Goal: Task Accomplishment & Management: Manage account settings

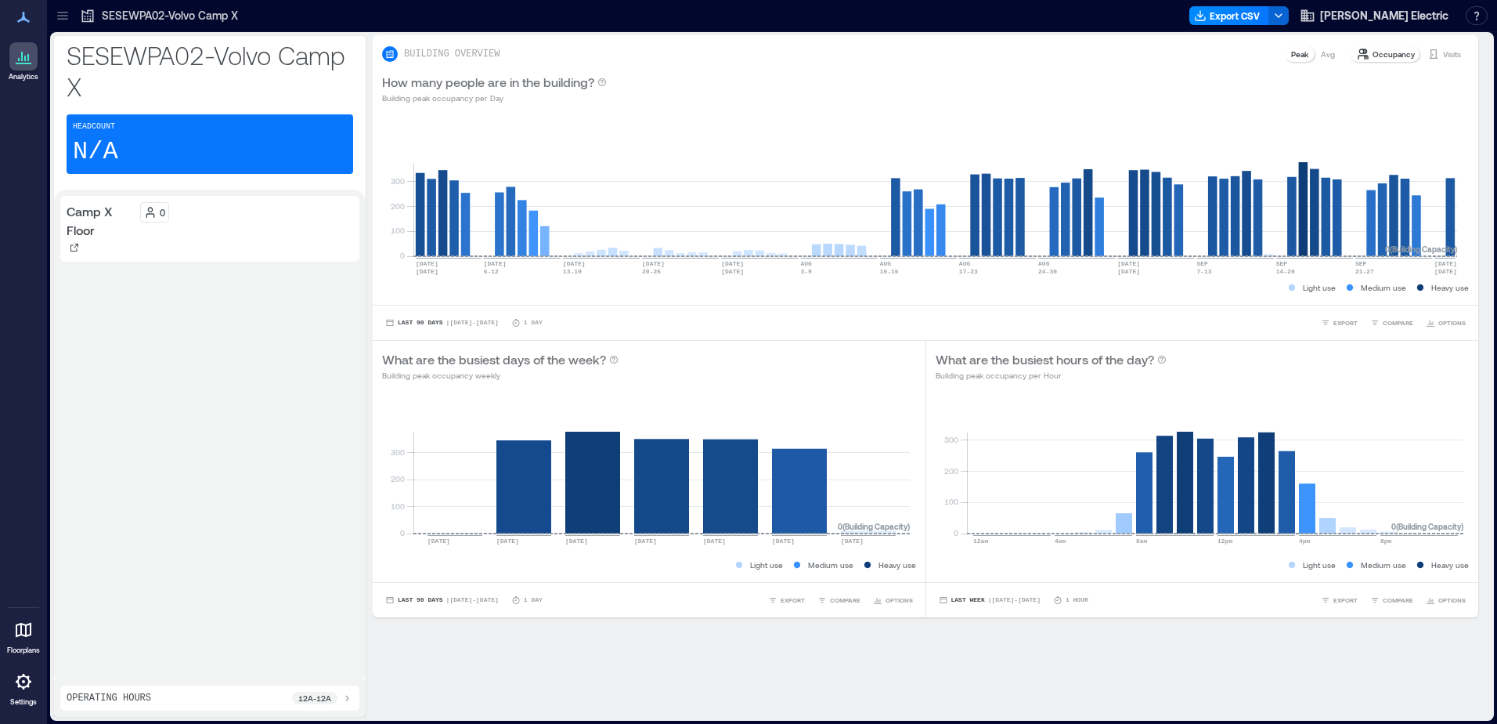
click at [23, 612] on link "Floorplans" at bounding box center [23, 635] width 42 height 49
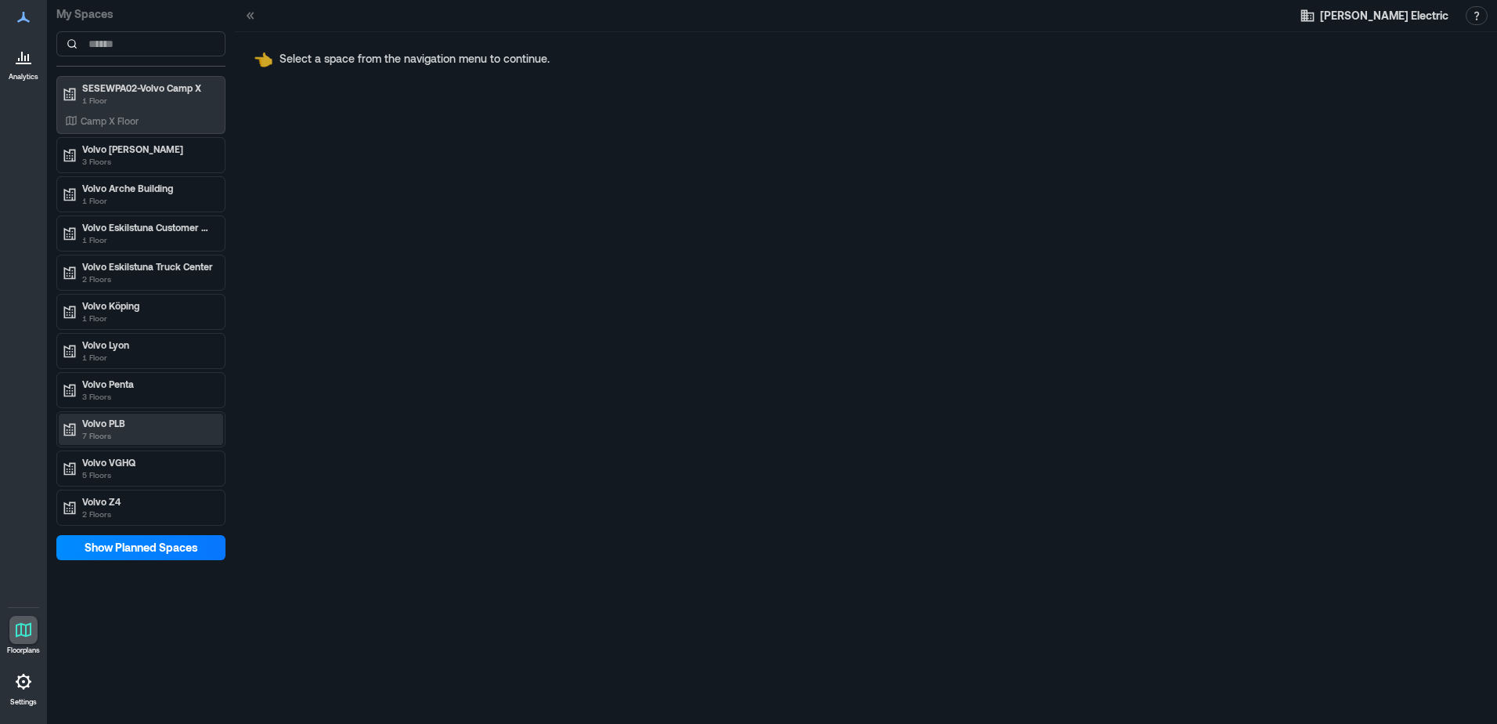
click at [149, 423] on p "Volvo PLB" at bounding box center [148, 423] width 132 height 13
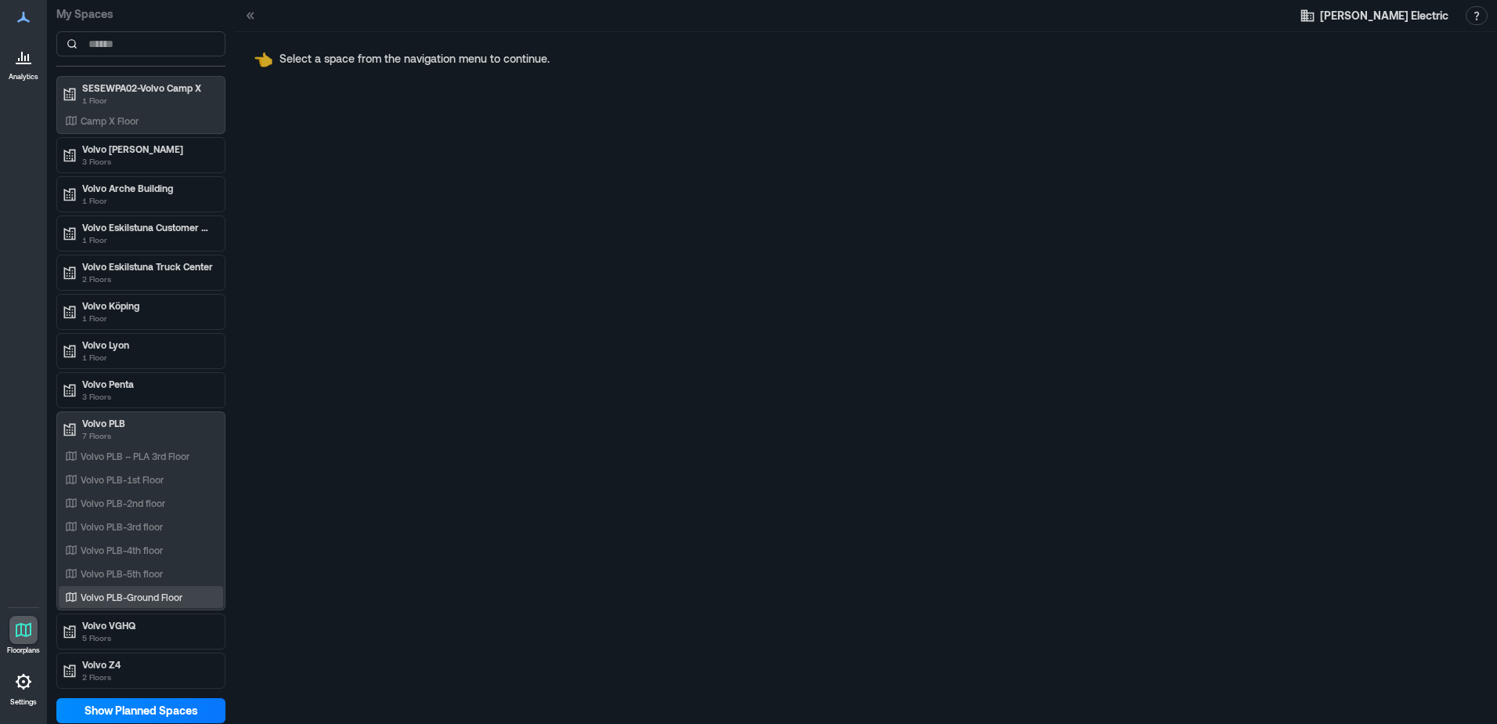
click at [166, 593] on p "Volvo PLB-Ground Floor" at bounding box center [132, 597] width 102 height 13
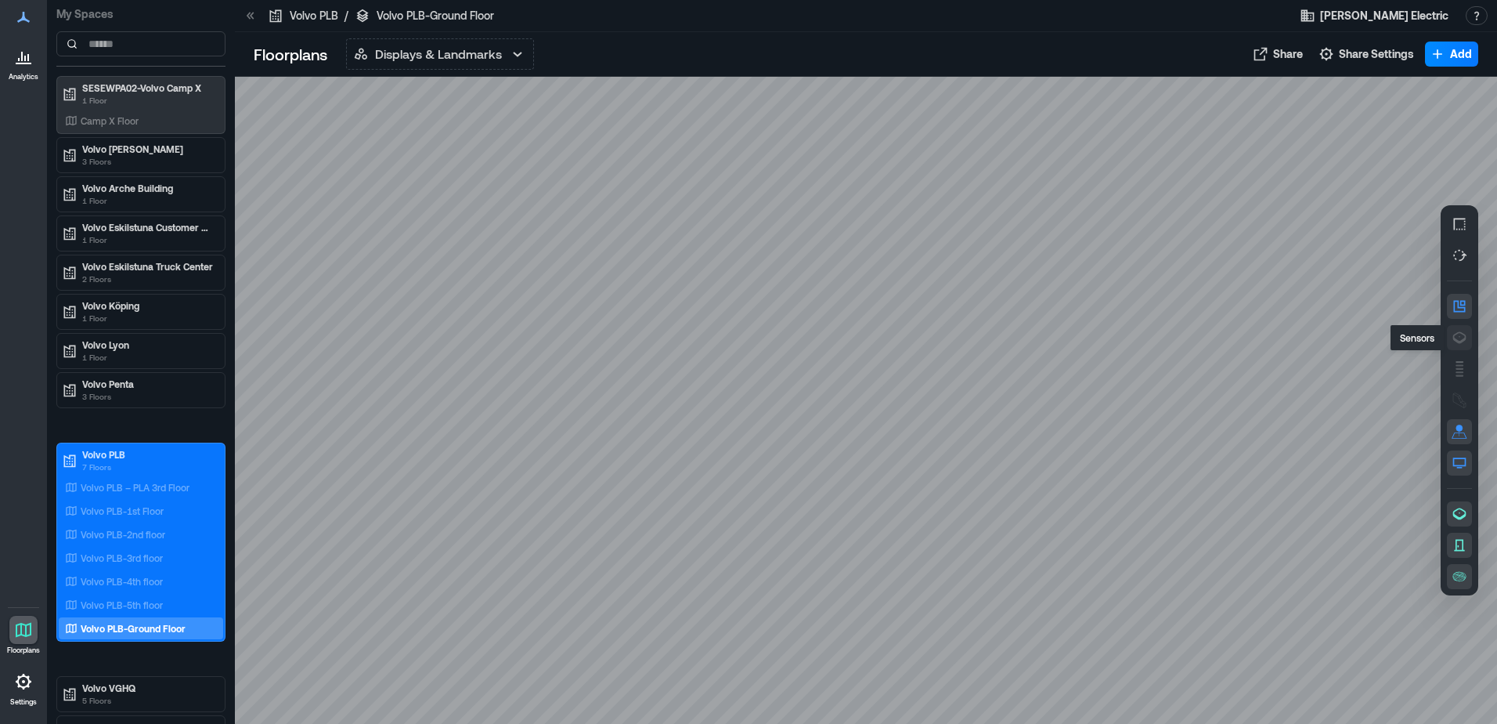
click at [1456, 337] on icon "button" at bounding box center [1460, 338] width 16 height 16
click at [1463, 374] on icon "button" at bounding box center [1460, 369] width 16 height 16
click at [1465, 406] on icon "button" at bounding box center [1460, 400] width 16 height 16
click at [467, 47] on p "Displays & Landmarks" at bounding box center [438, 54] width 127 height 19
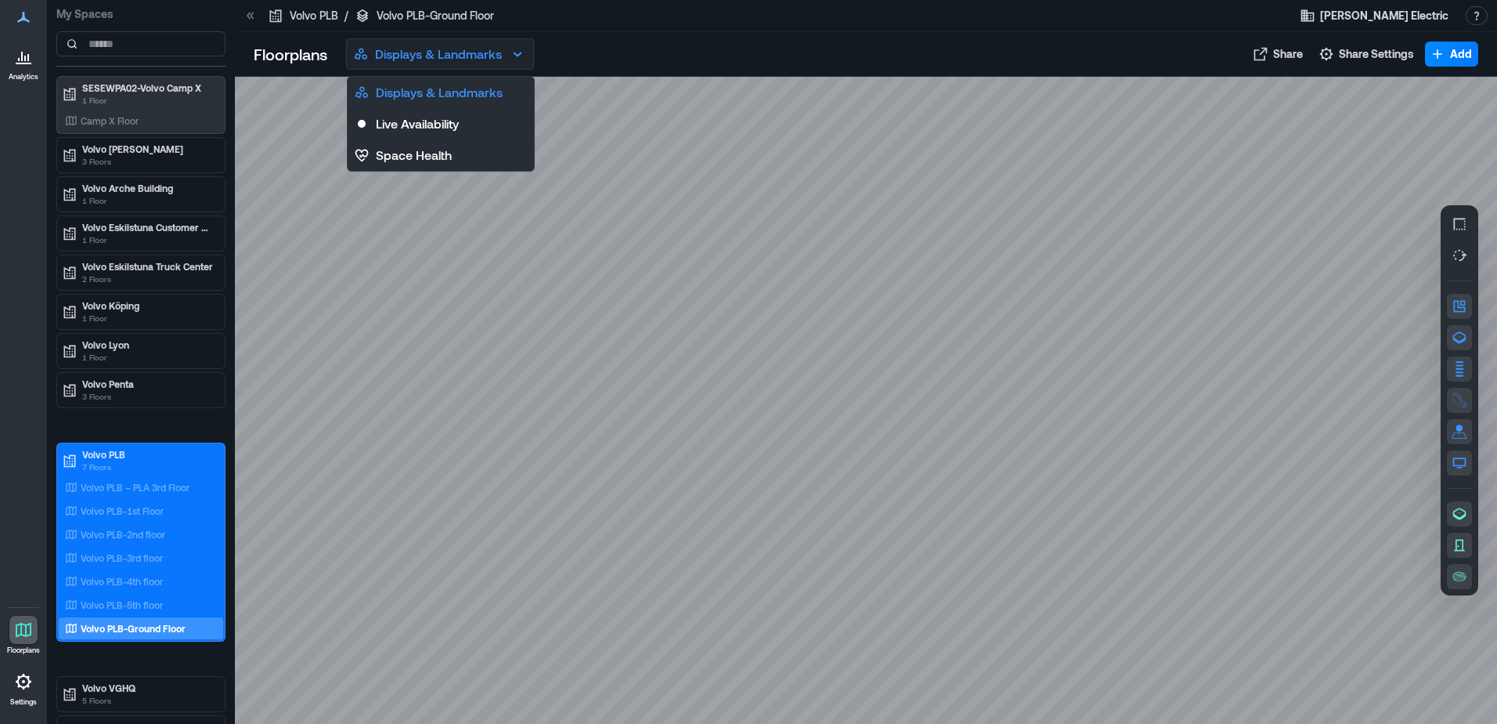
click at [468, 47] on p "Displays & Landmarks" at bounding box center [438, 54] width 127 height 19
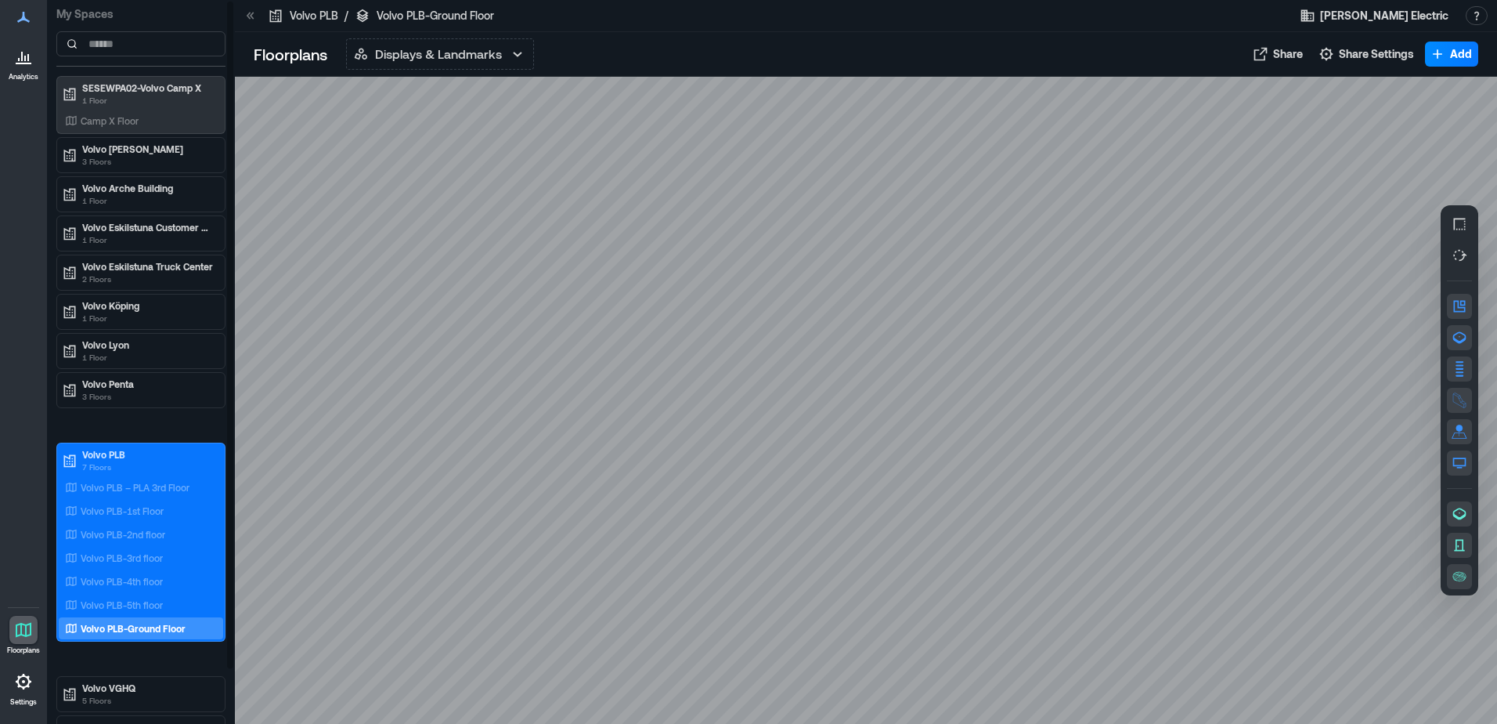
scroll to position [62, 0]
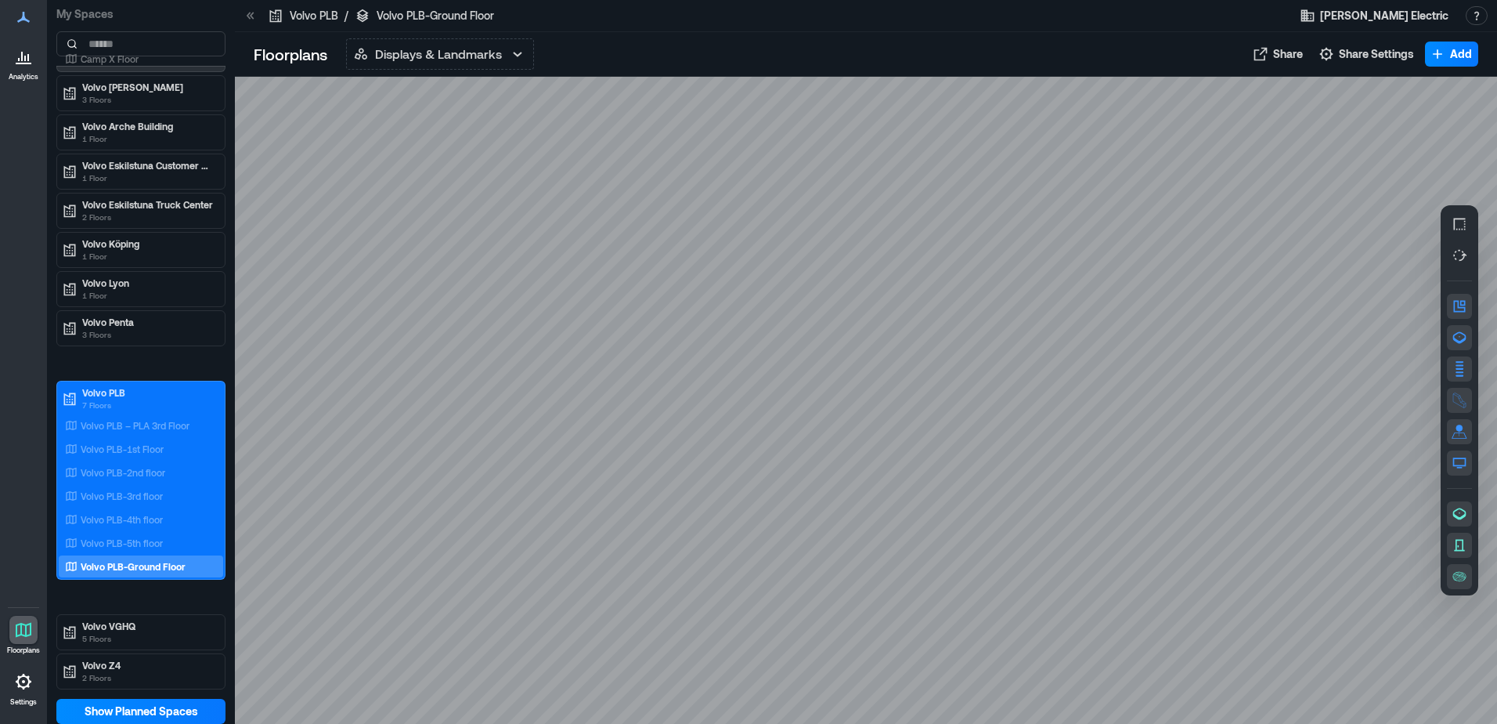
drag, startPoint x: 727, startPoint y: 396, endPoint x: 644, endPoint y: 421, distance: 86.7
click at [644, 421] on div at bounding box center [866, 400] width 1263 height 647
drag, startPoint x: 644, startPoint y: 416, endPoint x: 683, endPoint y: 421, distance: 39.4
click at [683, 421] on div at bounding box center [866, 400] width 1263 height 647
drag, startPoint x: 697, startPoint y: 403, endPoint x: 677, endPoint y: 422, distance: 27.7
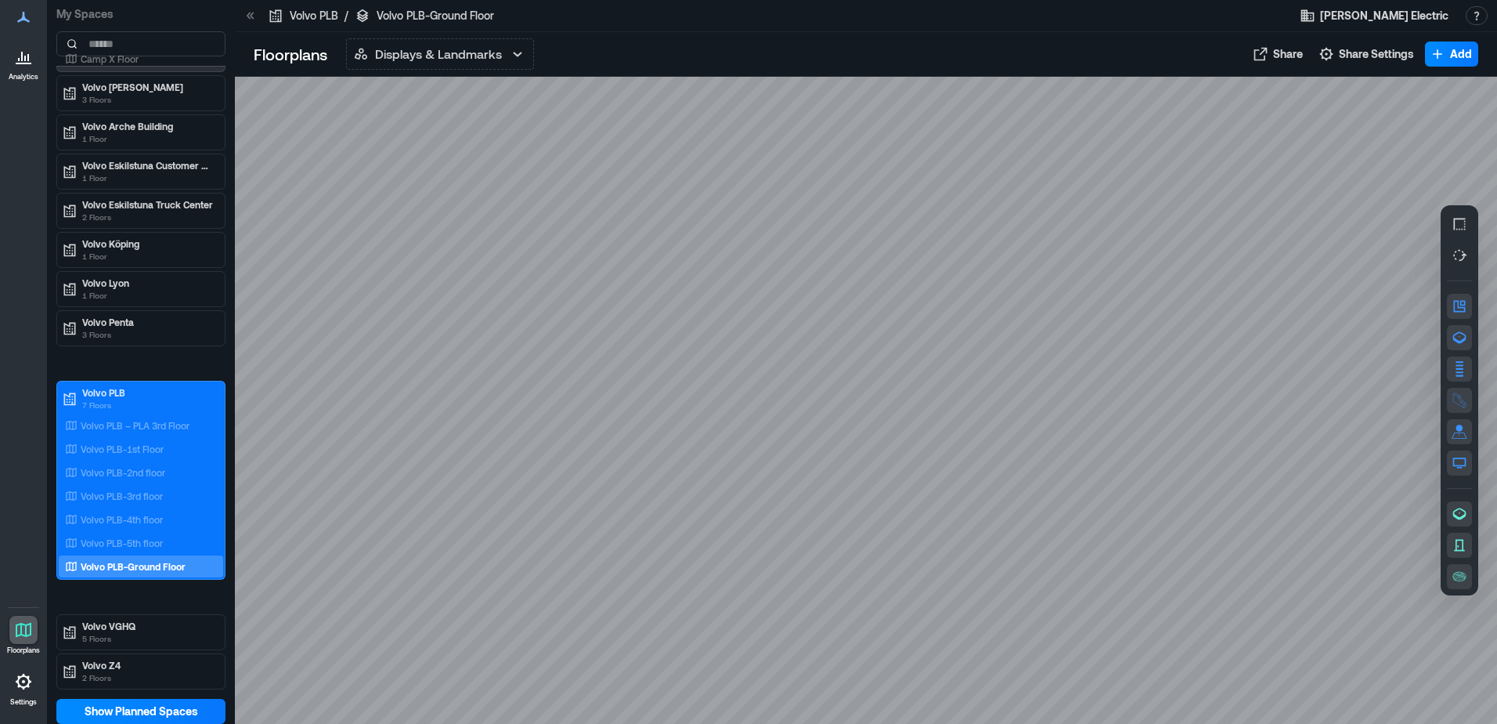
click at [677, 422] on div at bounding box center [866, 400] width 1263 height 647
click at [674, 413] on div at bounding box center [866, 400] width 1263 height 647
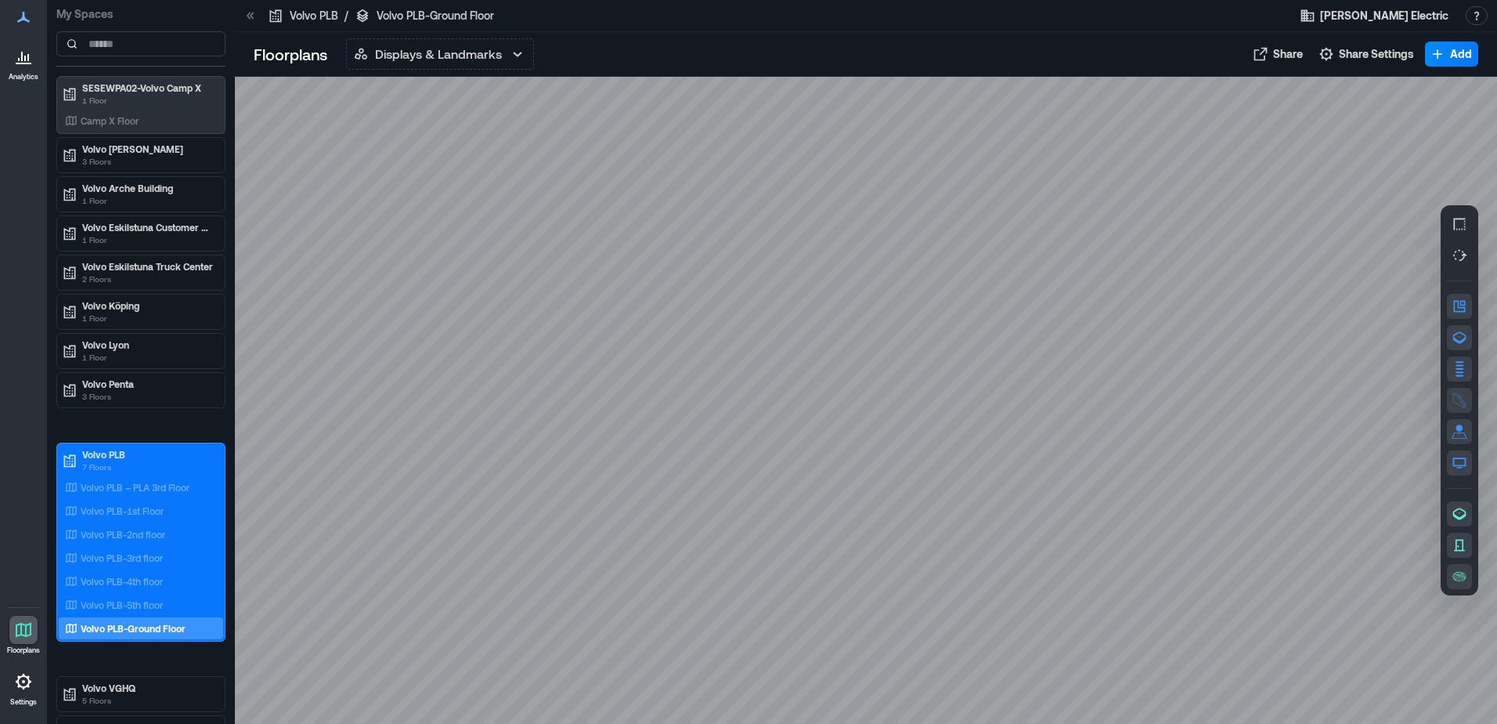
click at [12, 677] on div at bounding box center [23, 681] width 28 height 28
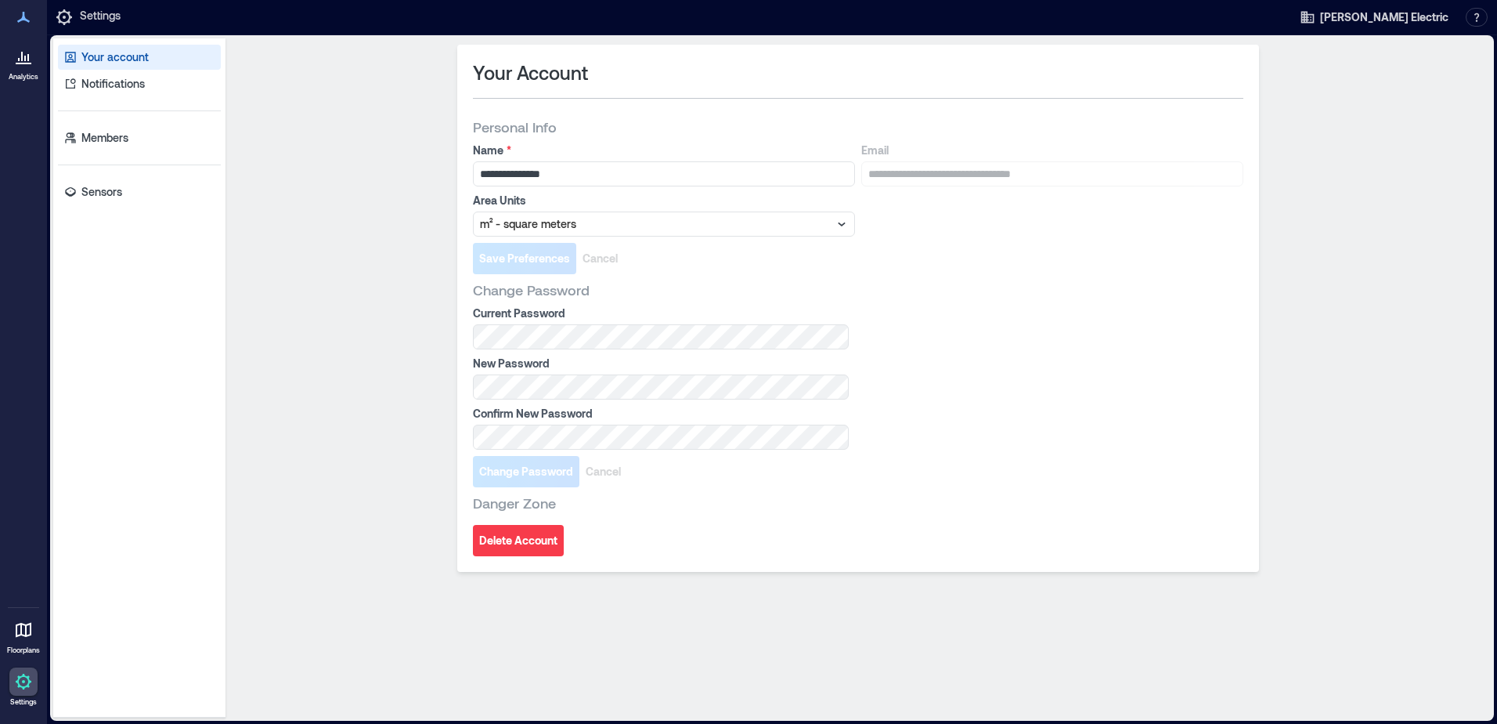
click at [25, 640] on div at bounding box center [23, 630] width 28 height 28
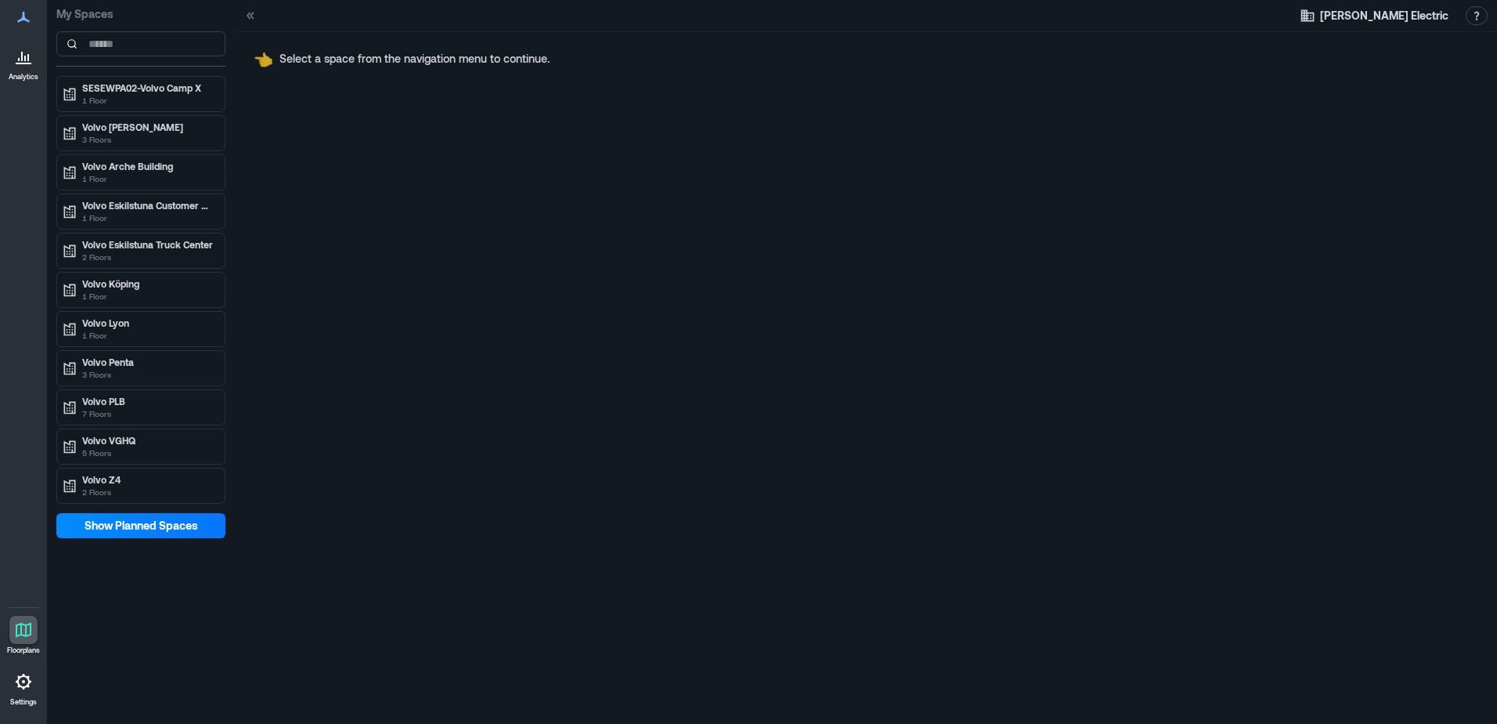
click at [23, 64] on icon at bounding box center [24, 64] width 16 height 2
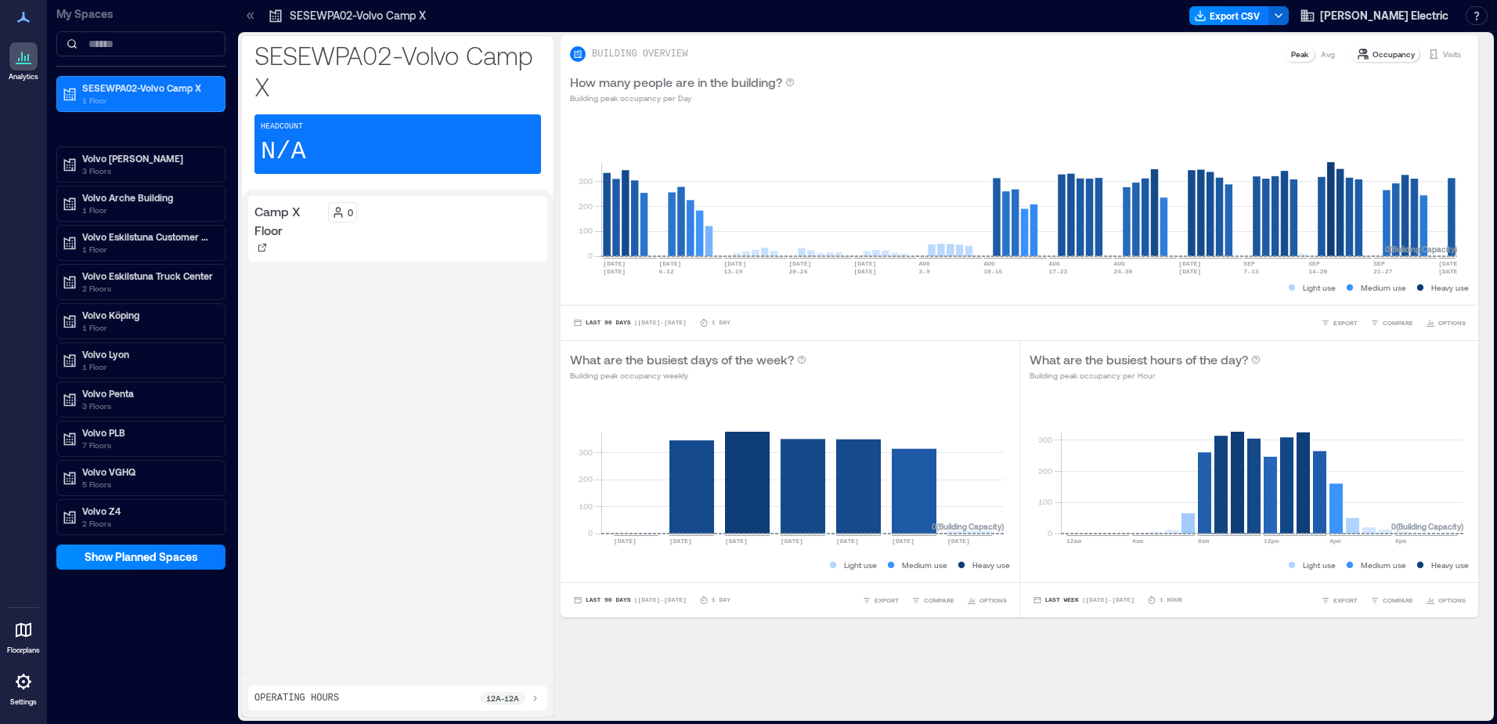
click at [22, 641] on div at bounding box center [23, 630] width 28 height 28
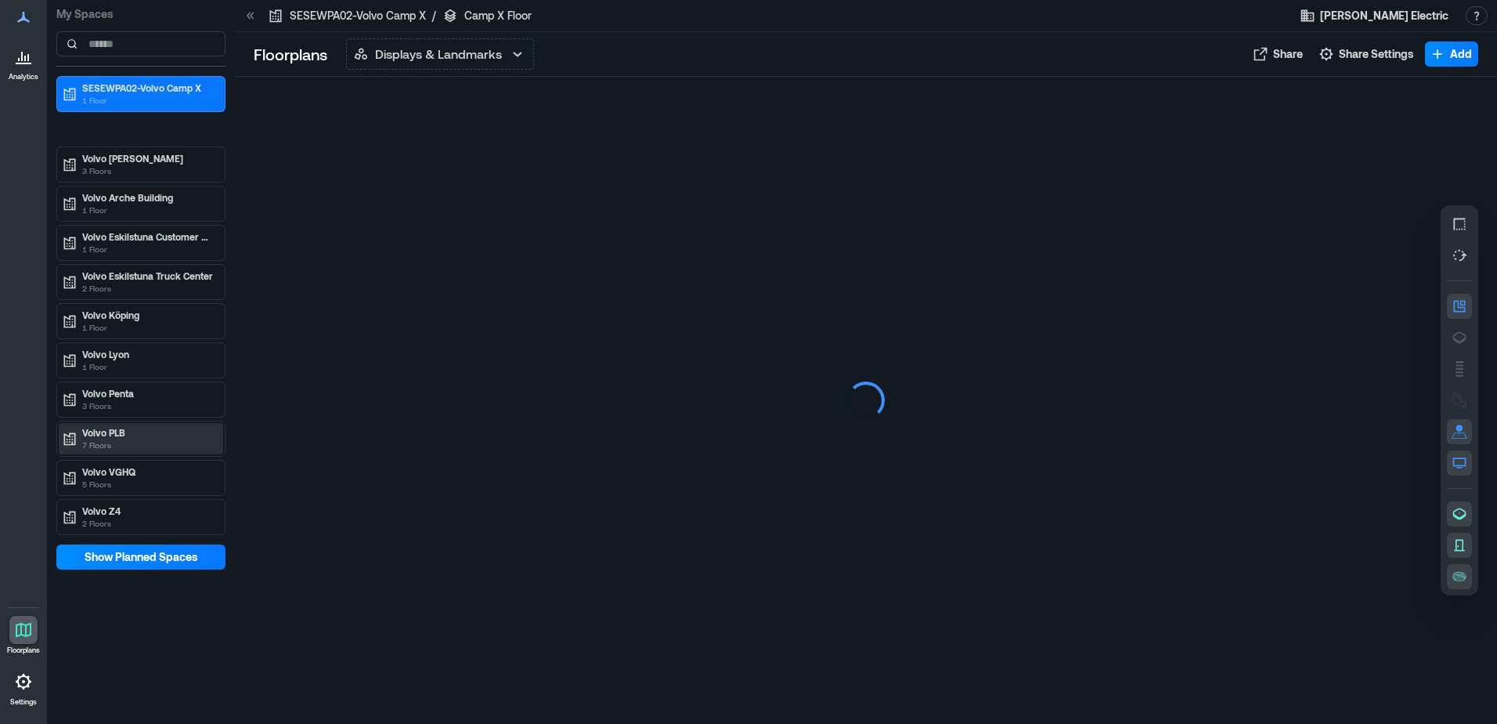
click at [143, 427] on p "Volvo PLB" at bounding box center [148, 432] width 132 height 13
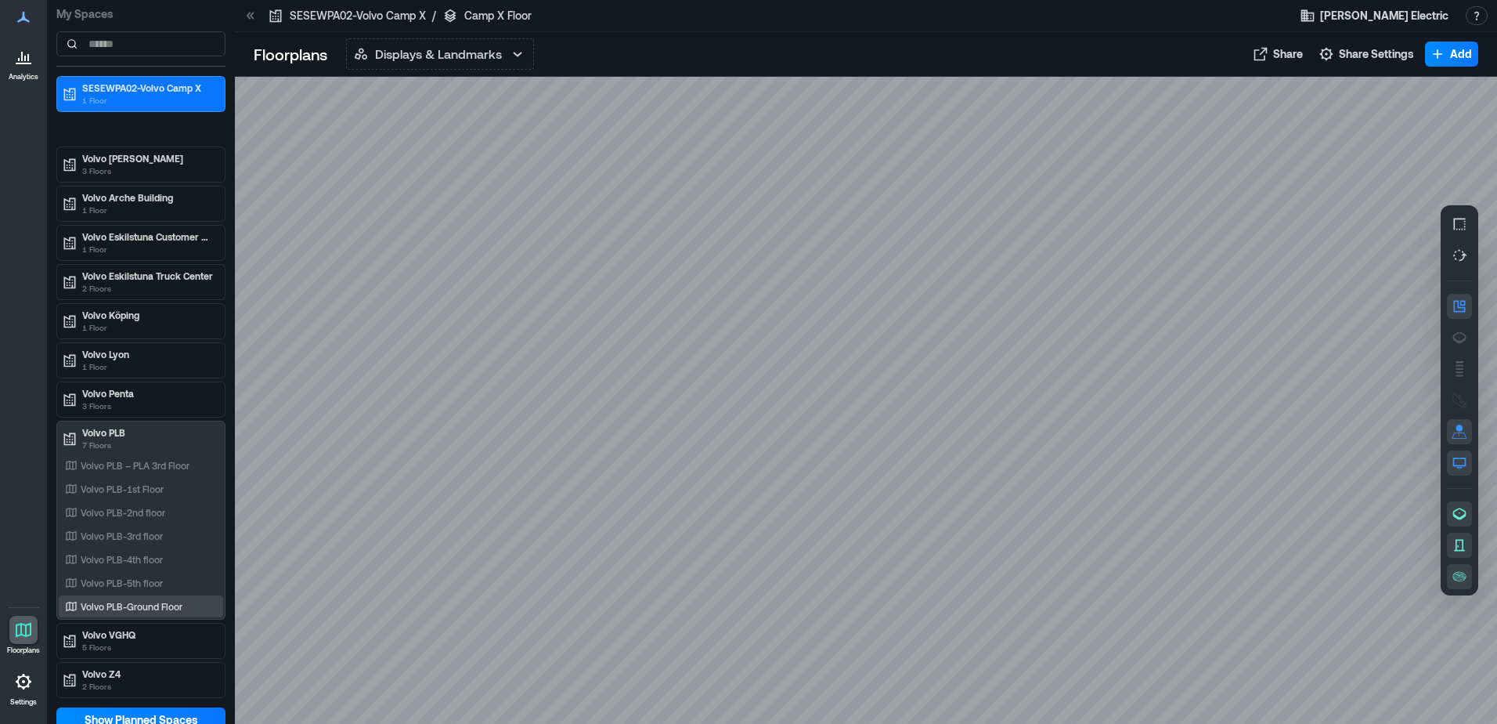
click at [104, 611] on p "Volvo PLB-Ground Floor" at bounding box center [132, 606] width 102 height 13
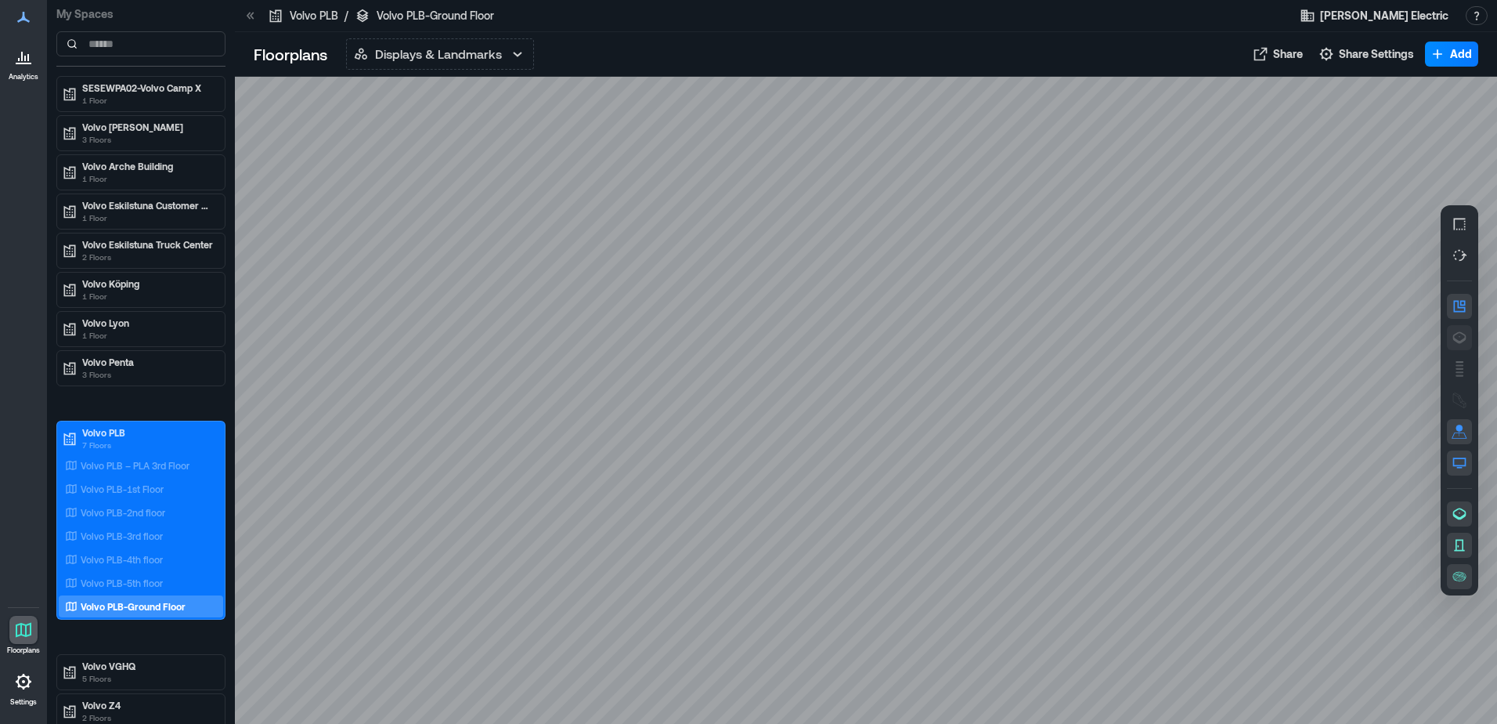
click at [1458, 335] on icon "button" at bounding box center [1460, 338] width 16 height 16
click at [1455, 306] on icon "button" at bounding box center [1460, 307] width 12 height 12
click at [1454, 427] on button "button" at bounding box center [1459, 431] width 25 height 25
click at [1458, 467] on g "button" at bounding box center [1460, 462] width 13 height 10
drag, startPoint x: 1454, startPoint y: 515, endPoint x: 1458, endPoint y: 541, distance: 26.1
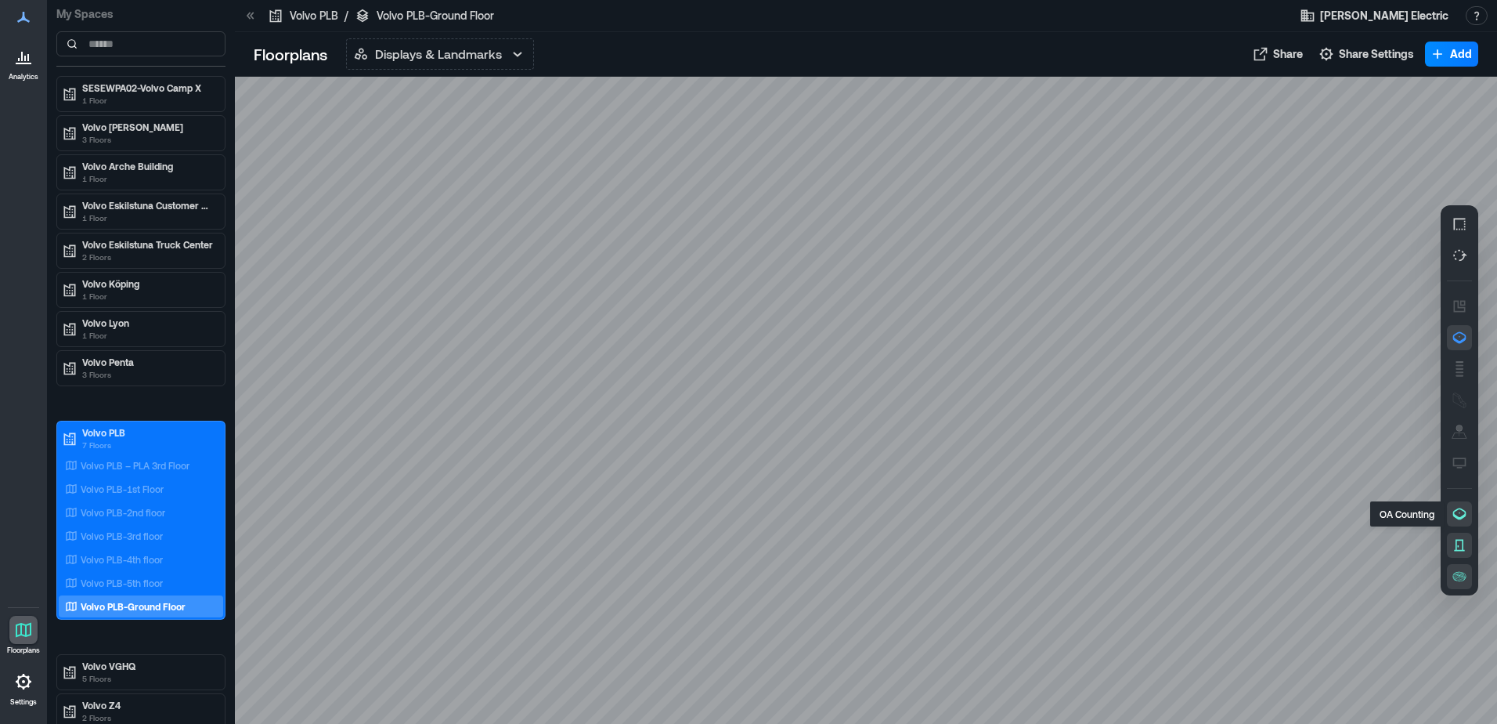
click at [1454, 517] on icon "button" at bounding box center [1460, 514] width 16 height 16
drag, startPoint x: 1460, startPoint y: 547, endPoint x: 1460, endPoint y: 562, distance: 14.9
click at [1460, 548] on icon "button" at bounding box center [1460, 545] width 16 height 16
click at [1460, 573] on icon "button" at bounding box center [1461, 573] width 2 height 1
click at [27, 15] on icon at bounding box center [23, 17] width 19 height 19
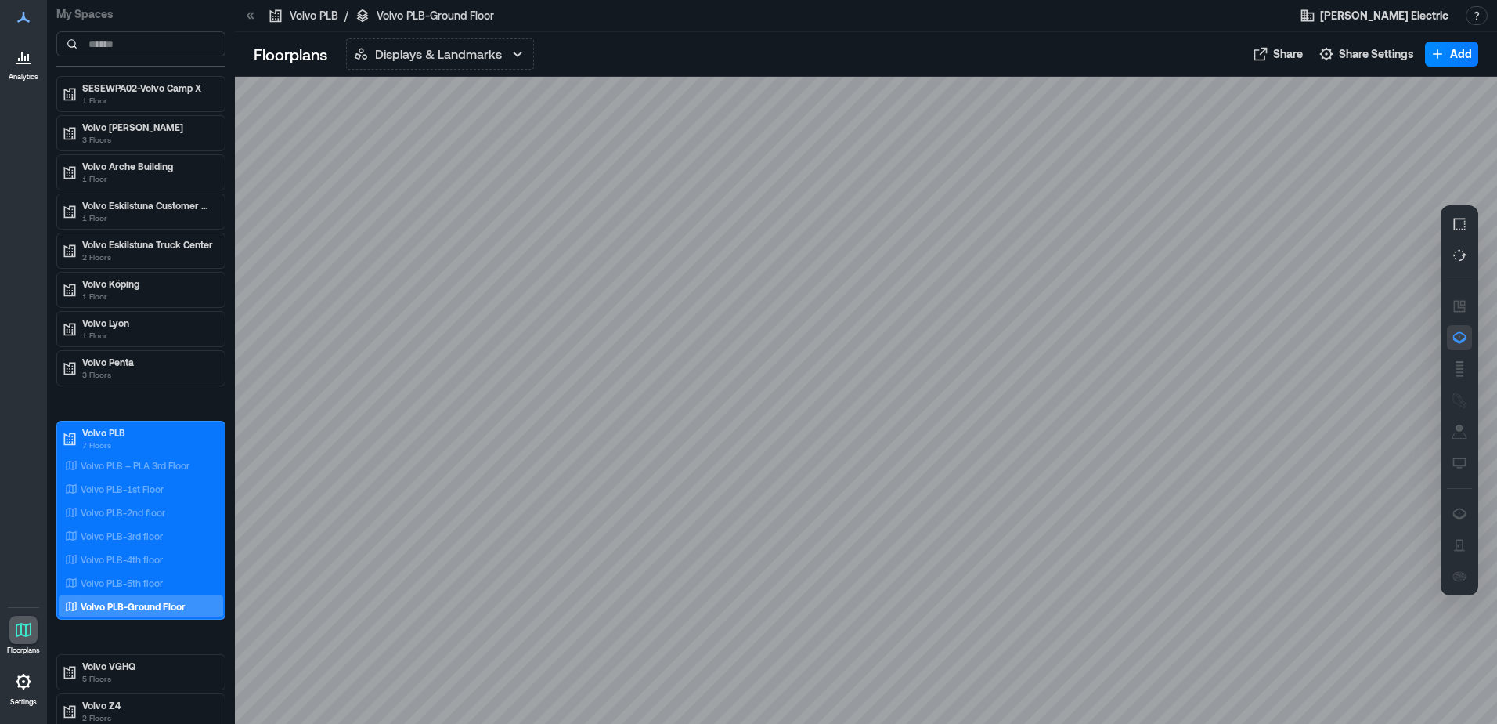
click at [34, 698] on p "Settings" at bounding box center [23, 701] width 27 height 9
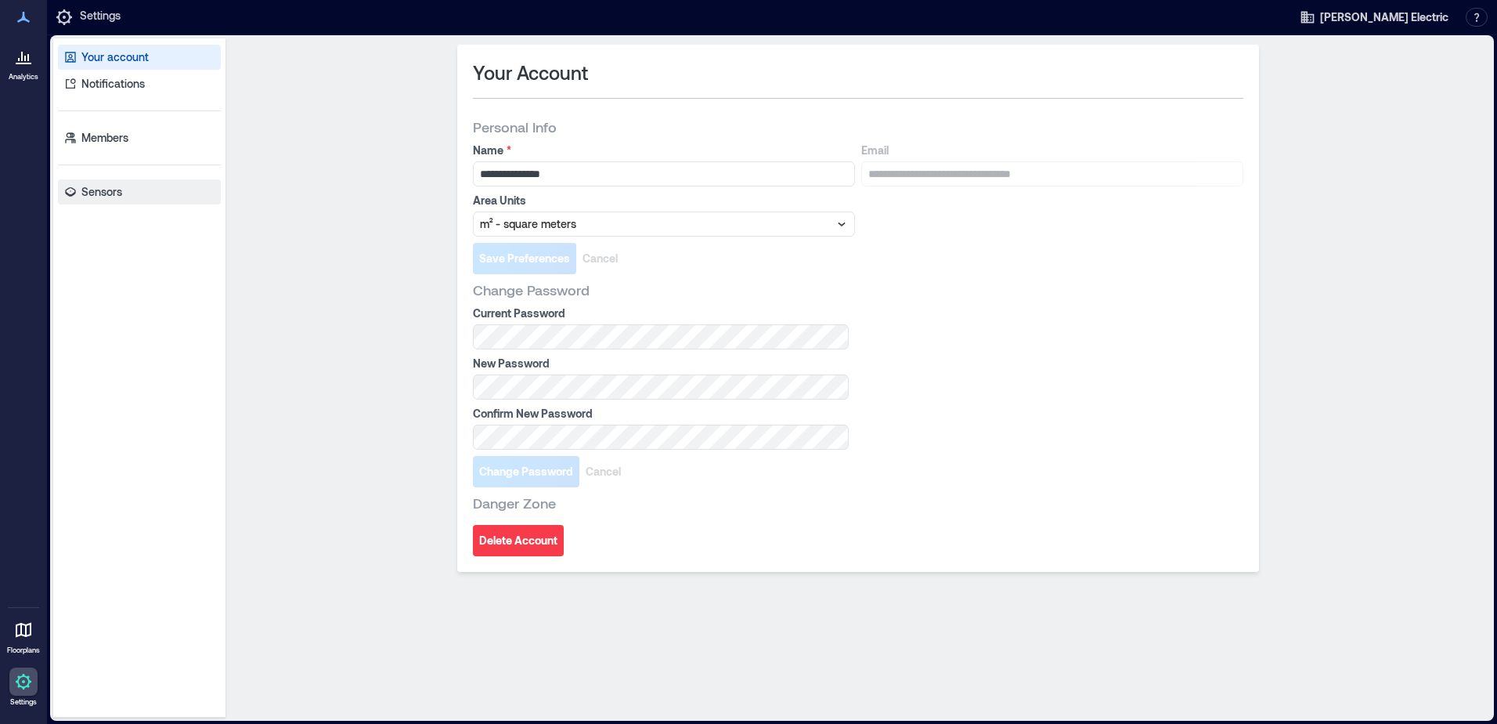
click at [120, 195] on p "Sensors" at bounding box center [101, 192] width 41 height 16
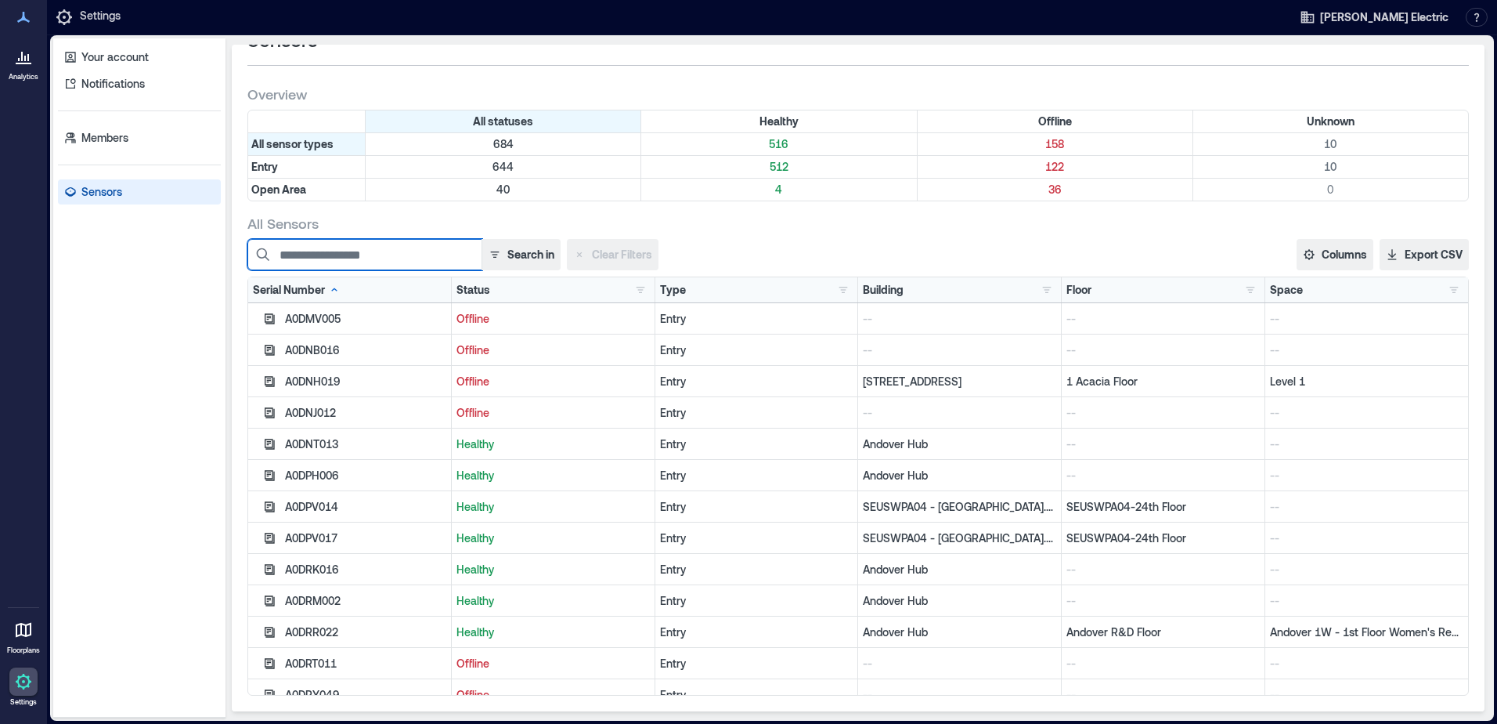
click at [399, 256] on input at bounding box center [364, 254] width 235 height 31
click at [514, 258] on button "Search in" at bounding box center [521, 254] width 79 height 31
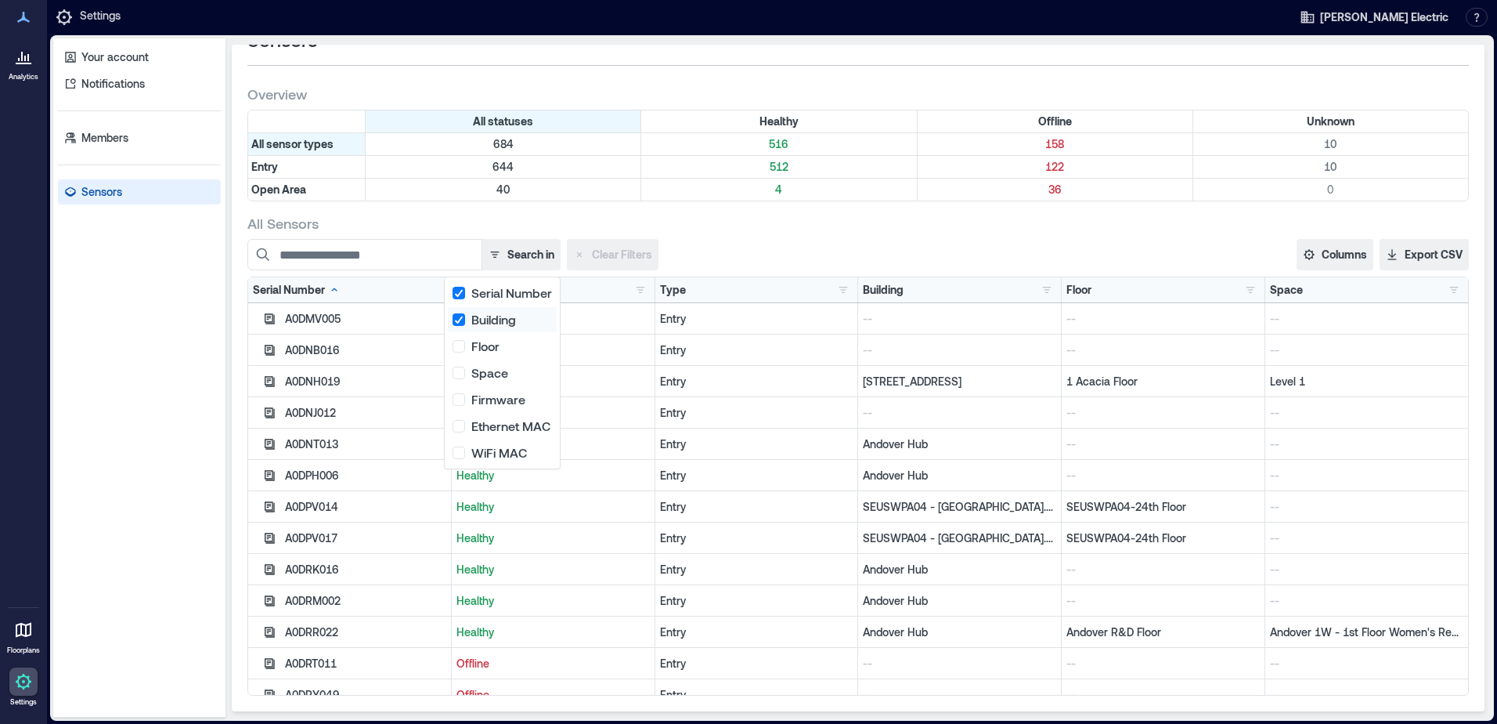
click at [463, 322] on button "Building" at bounding box center [502, 319] width 109 height 25
click at [461, 322] on button "Building" at bounding box center [502, 319] width 109 height 25
click at [792, 222] on div "All Sensors" at bounding box center [858, 223] width 1222 height 19
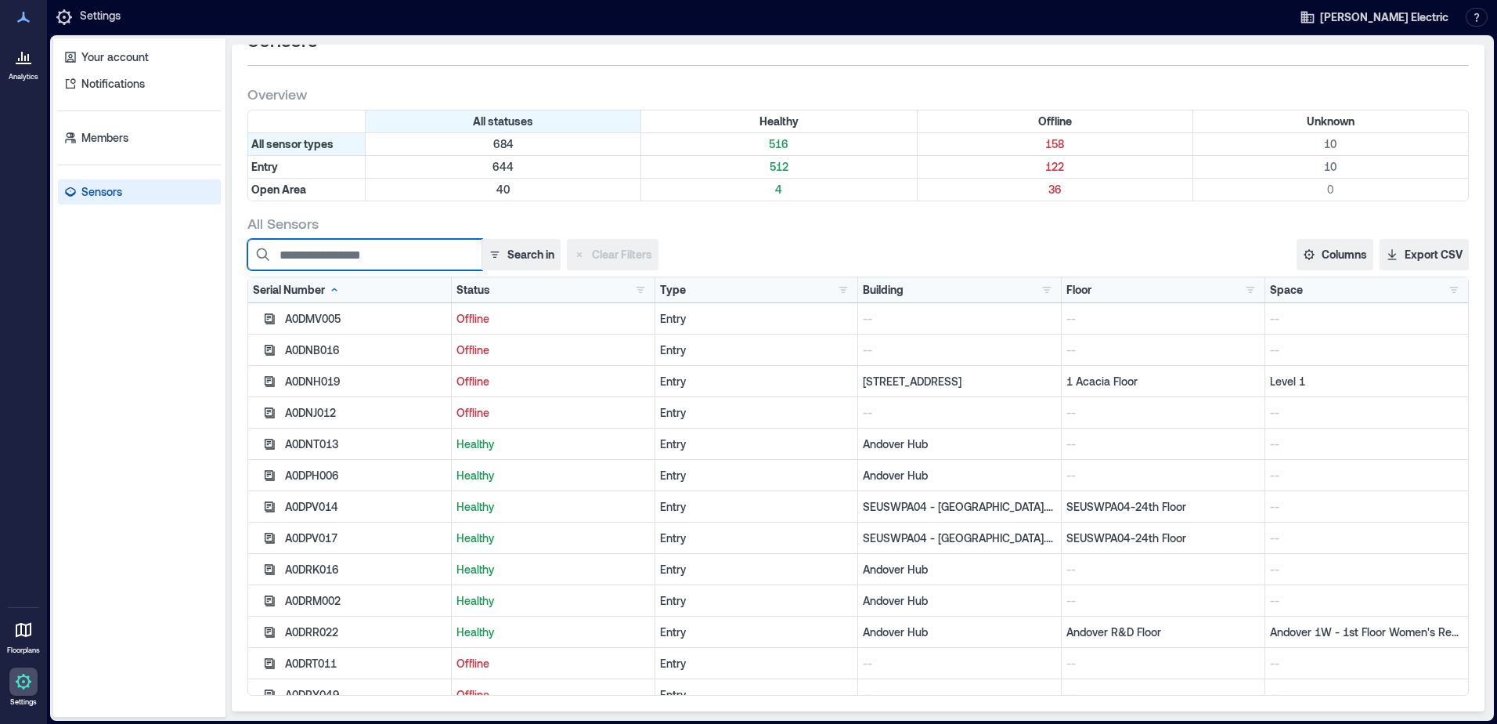
click at [386, 260] on input at bounding box center [364, 254] width 235 height 31
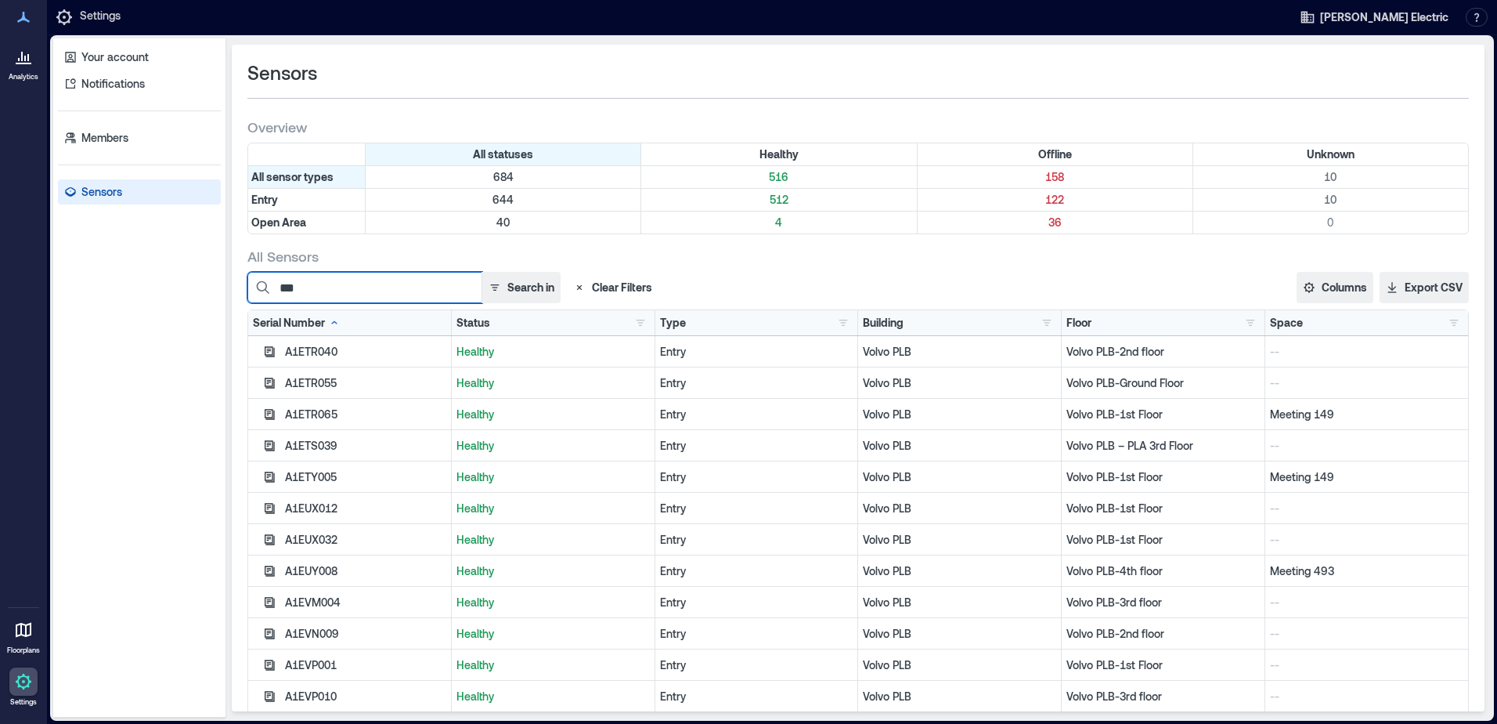
click at [418, 283] on input "***" at bounding box center [364, 287] width 235 height 31
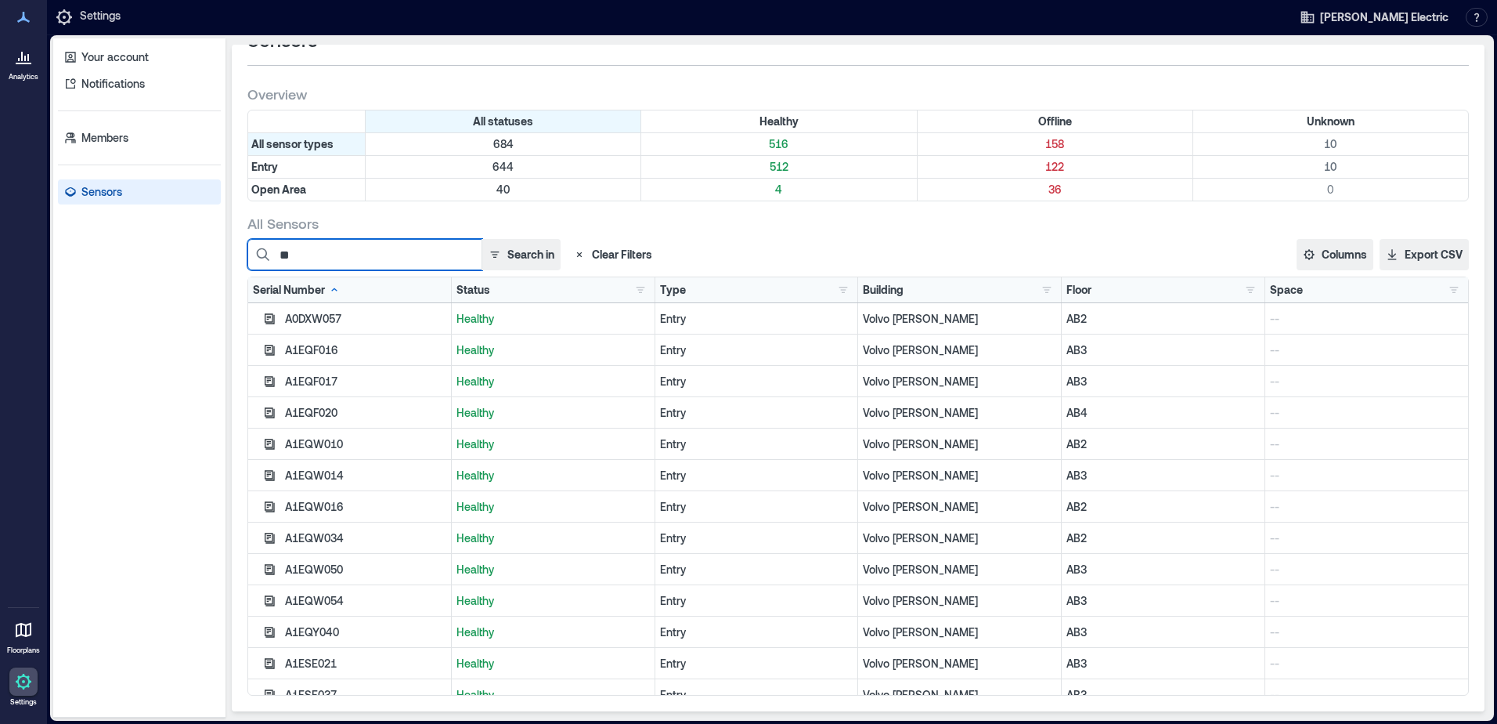
click at [433, 258] on input "**" at bounding box center [364, 254] width 235 height 31
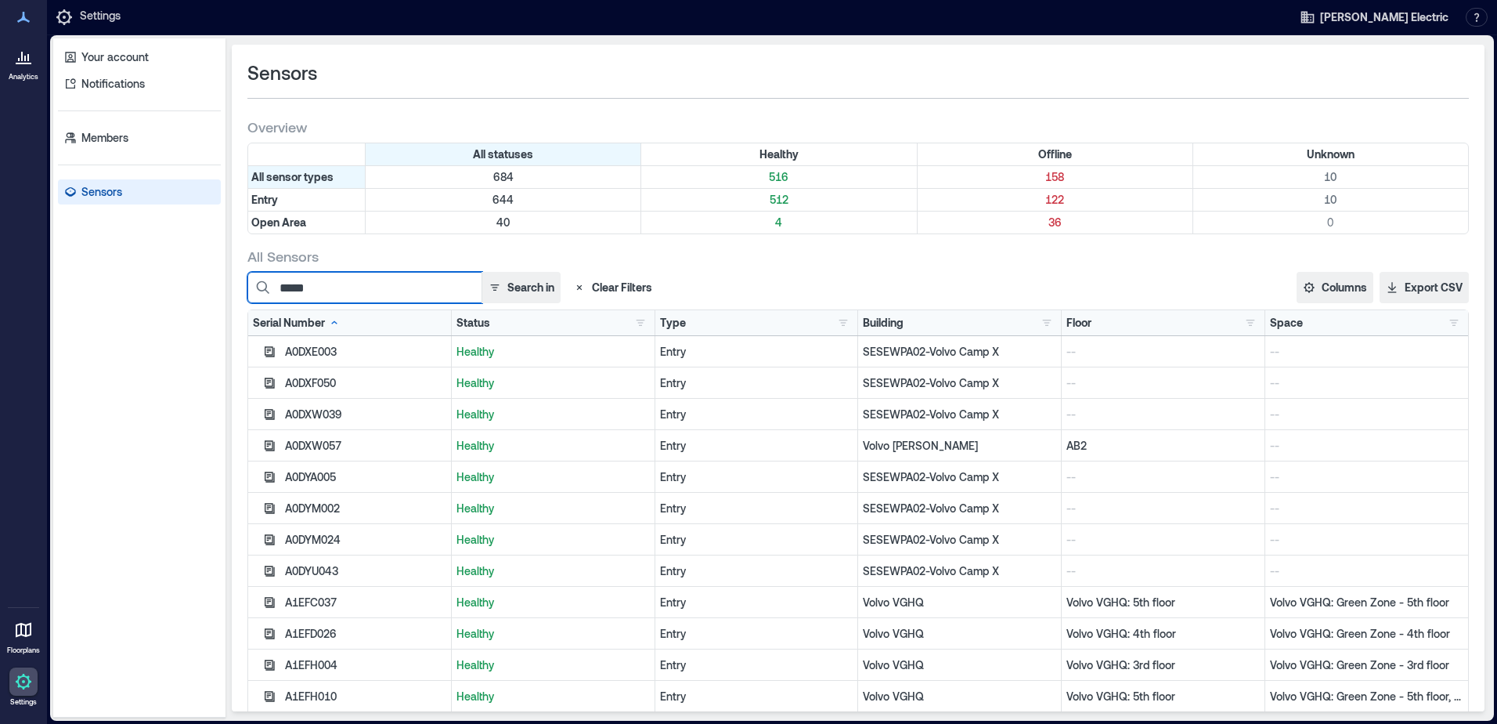
type input "*****"
